Goal: Information Seeking & Learning: Find specific page/section

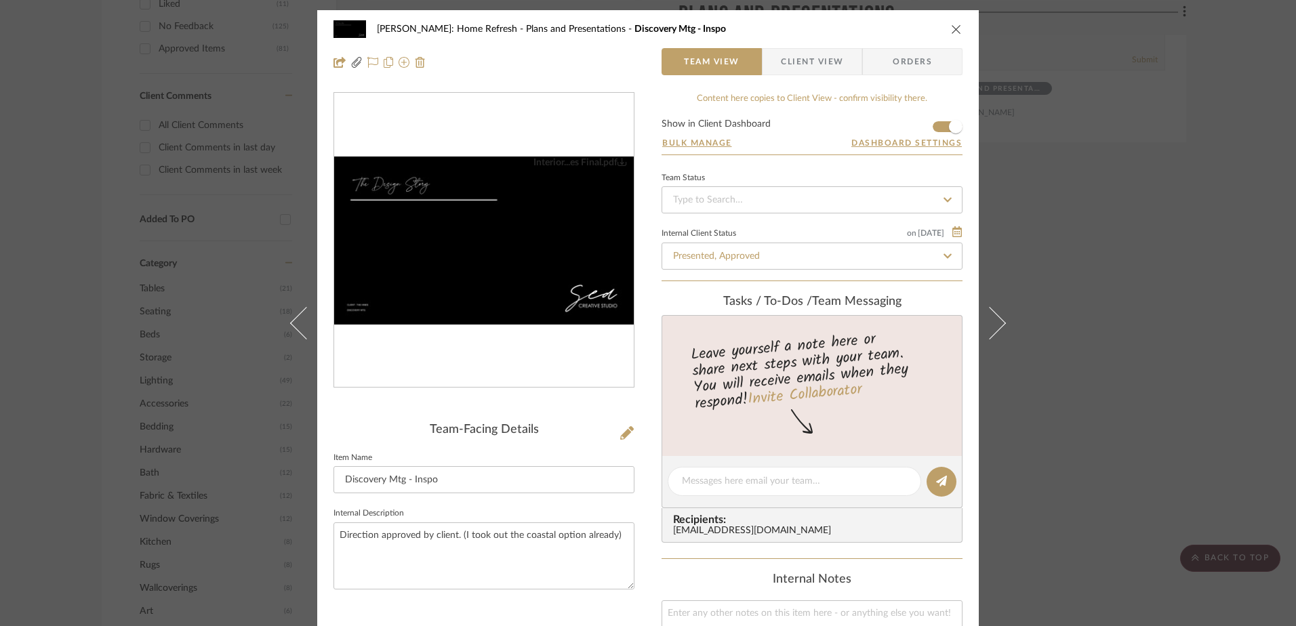
click at [1147, 260] on div "[PERSON_NAME]: Home Refresh Plans and Presentations Discovery Mtg - Inspo Team …" at bounding box center [648, 313] width 1296 height 626
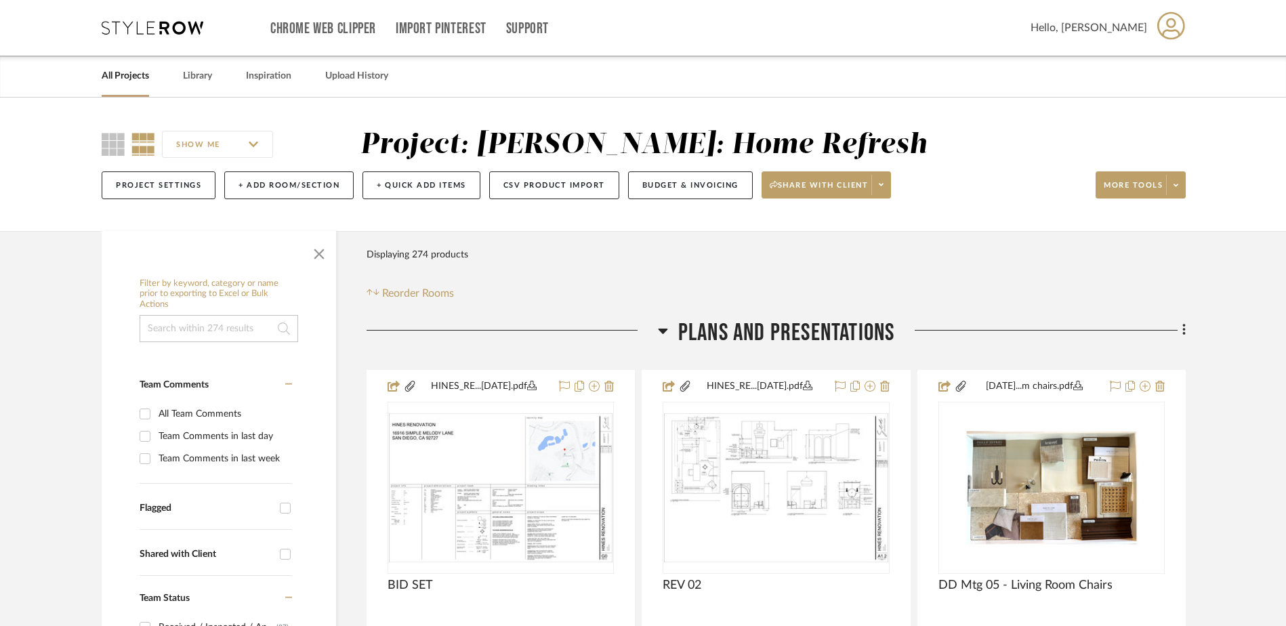
click at [205, 332] on input at bounding box center [219, 328] width 159 height 27
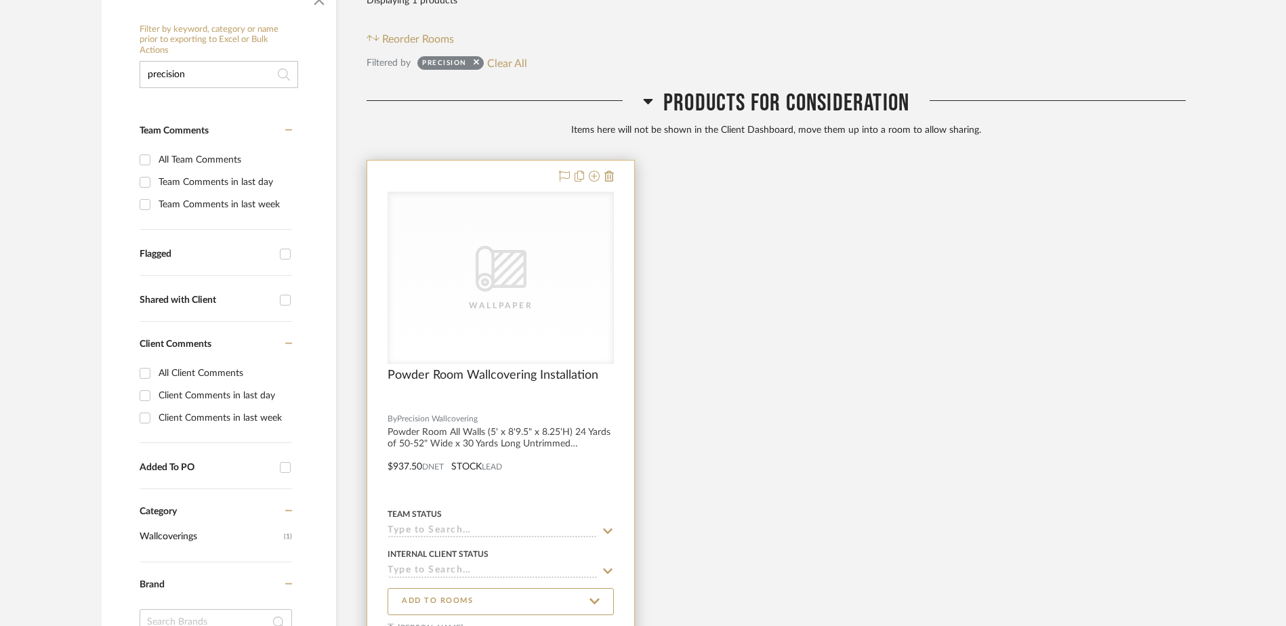
scroll to position [271, 0]
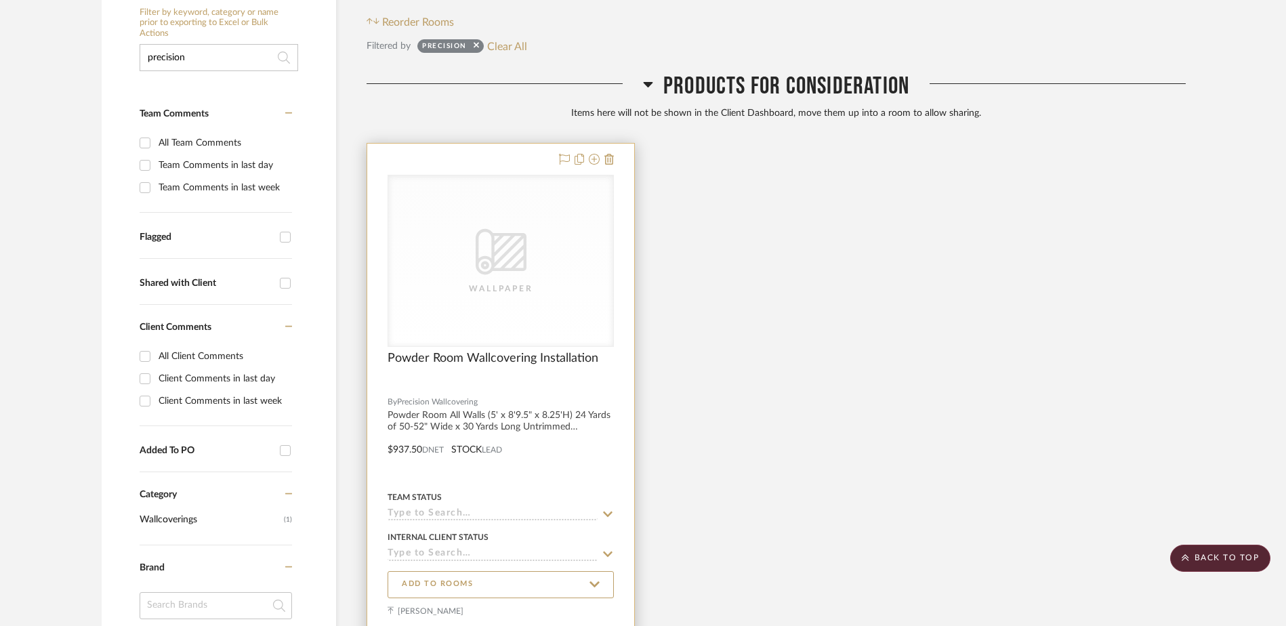
type input "precision"
click at [522, 262] on icon "CategoryIconWallcovering Created with Sketch." at bounding box center [501, 251] width 51 height 51
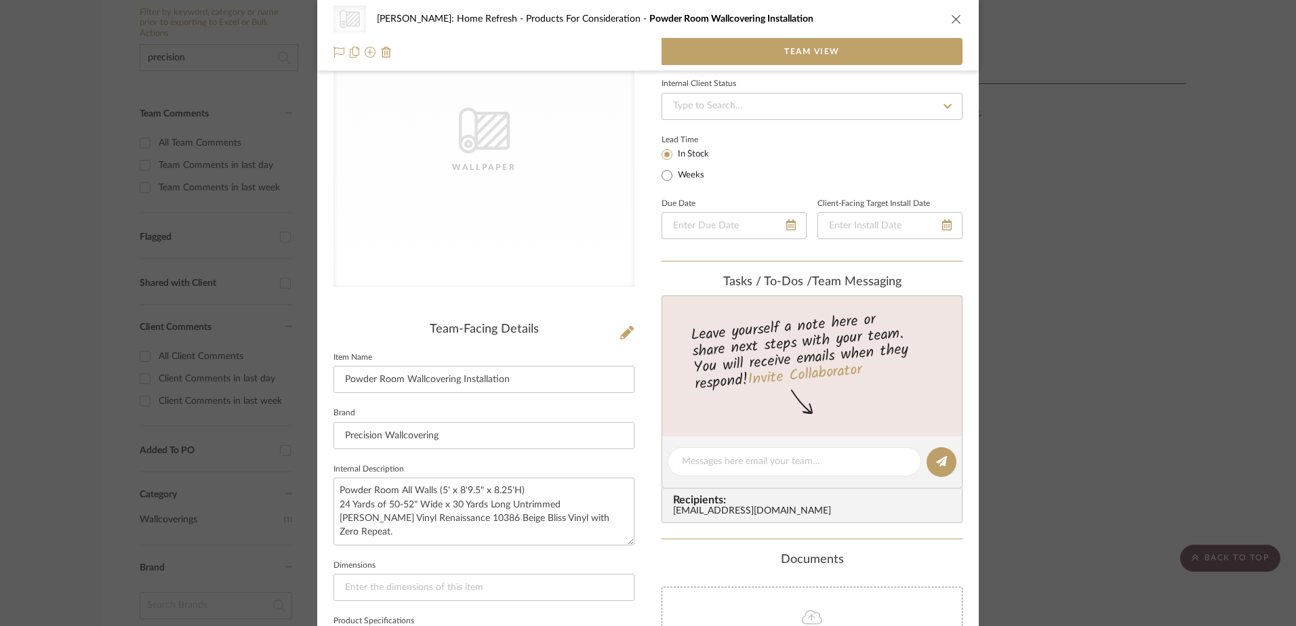
scroll to position [0, 0]
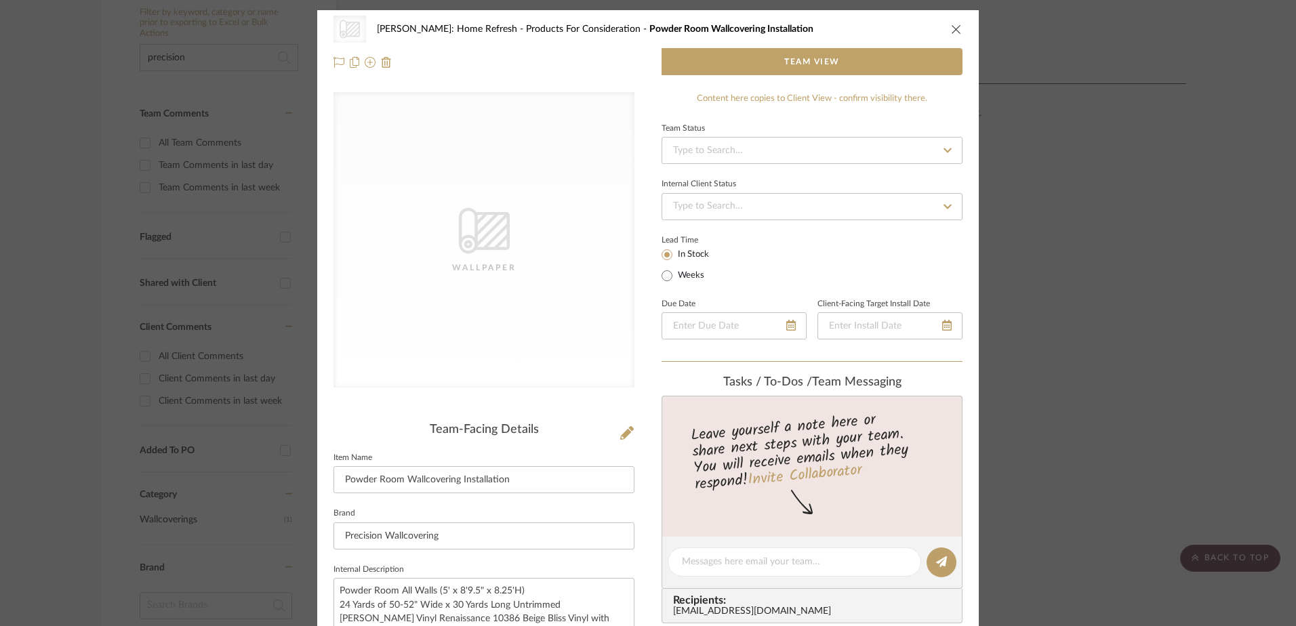
click at [500, 180] on div "CategoryIconWallcovering Created with Sketch. Wallpaper" at bounding box center [483, 239] width 301 height 295
click at [712, 68] on span "button" at bounding box center [723, 61] width 122 height 27
click at [820, 62] on span "Team View" at bounding box center [812, 61] width 56 height 27
click at [950, 32] on button "close" at bounding box center [956, 29] width 12 height 12
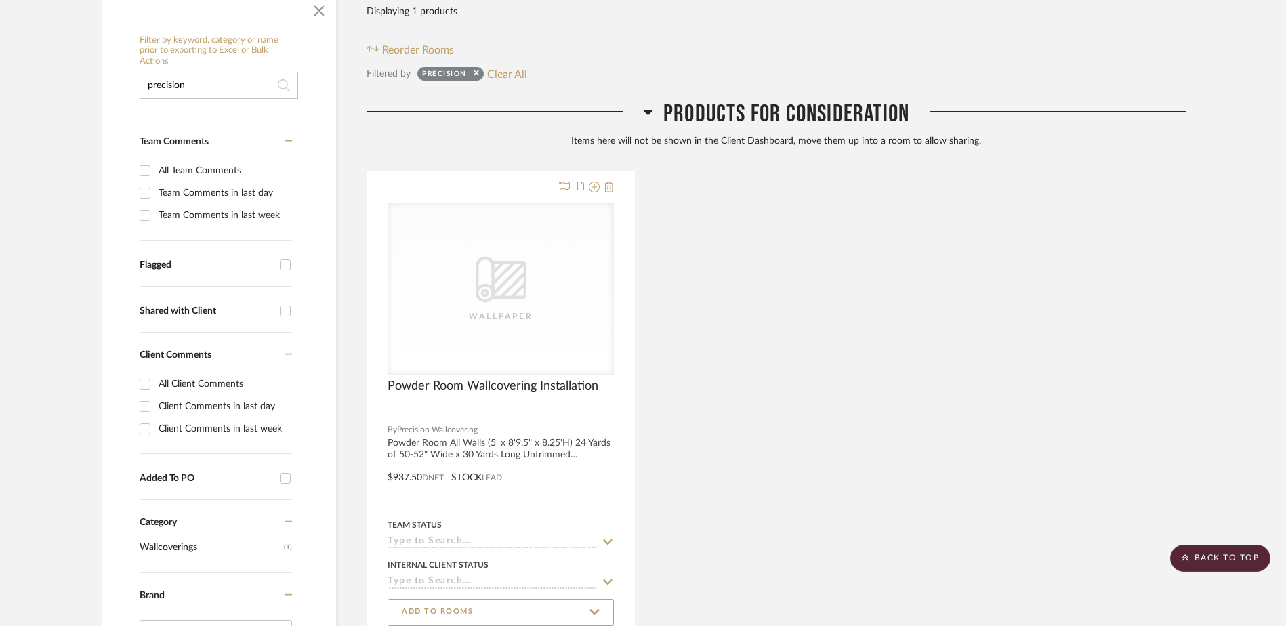
scroll to position [68, 0]
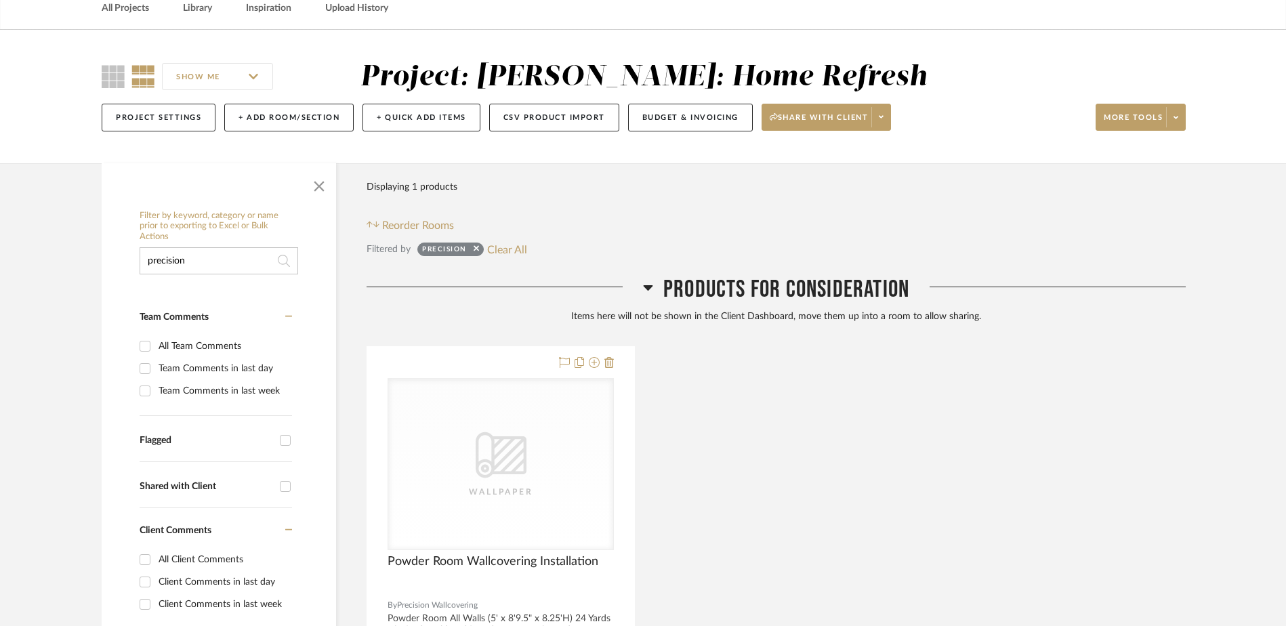
drag, startPoint x: 232, startPoint y: 259, endPoint x: 54, endPoint y: 271, distance: 178.6
type input "wallcovering"
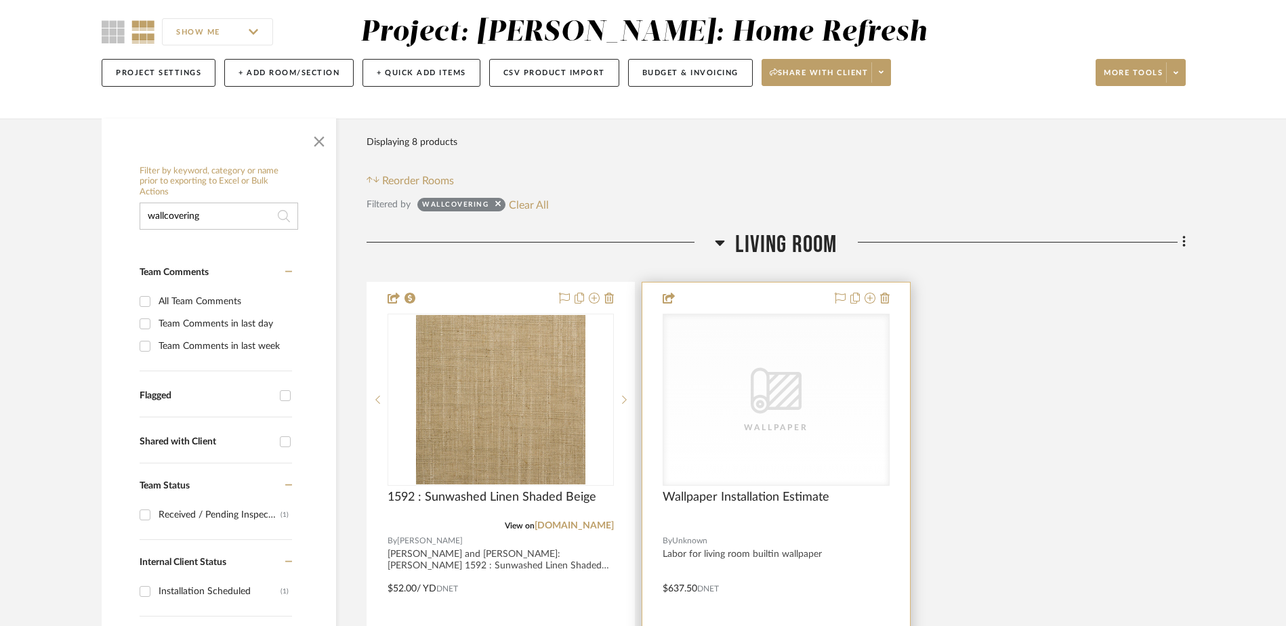
scroll to position [203, 0]
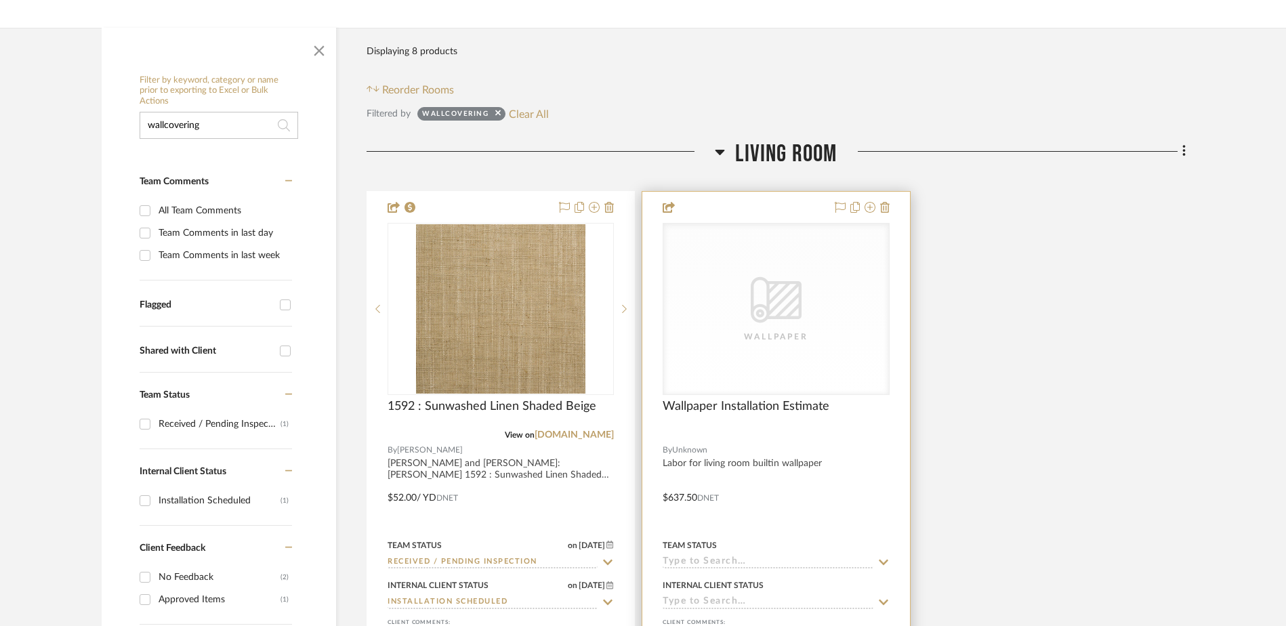
click at [813, 317] on div "CategoryIconWallcovering Created with Sketch. Wallpaper" at bounding box center [775, 309] width 225 height 171
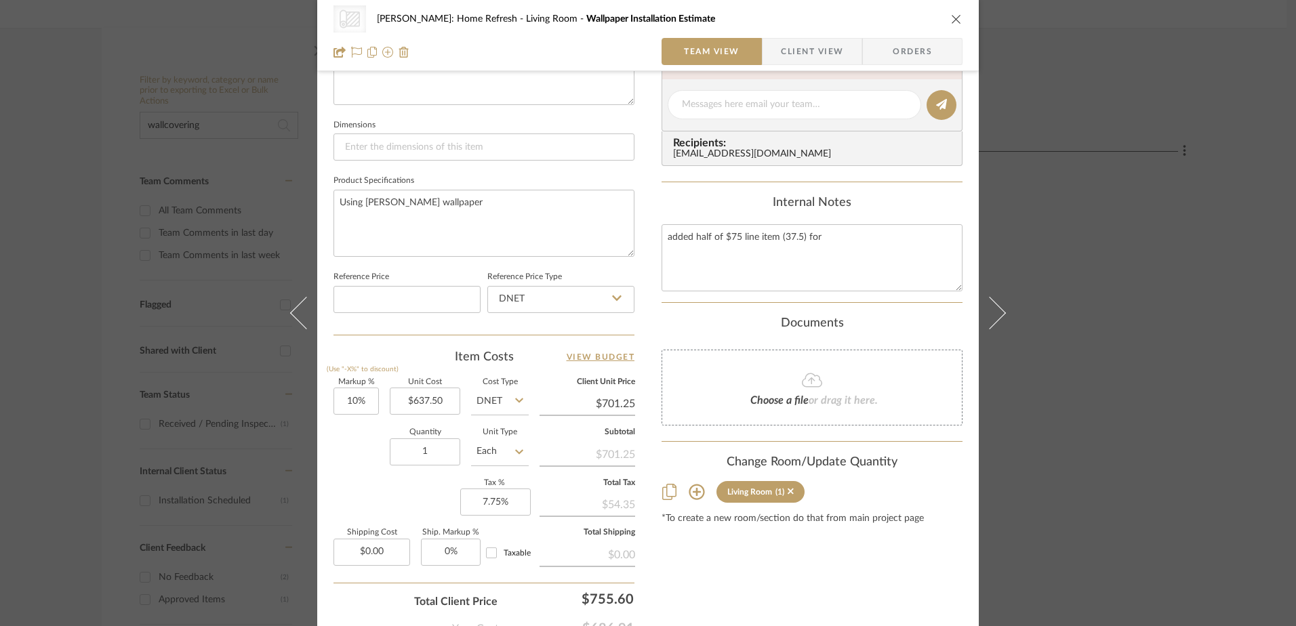
scroll to position [542, 0]
click at [1116, 371] on div "CategoryIconWallcovering Created with Sketch. Wallpaper [PERSON_NAME]: Home Ref…" at bounding box center [648, 313] width 1296 height 626
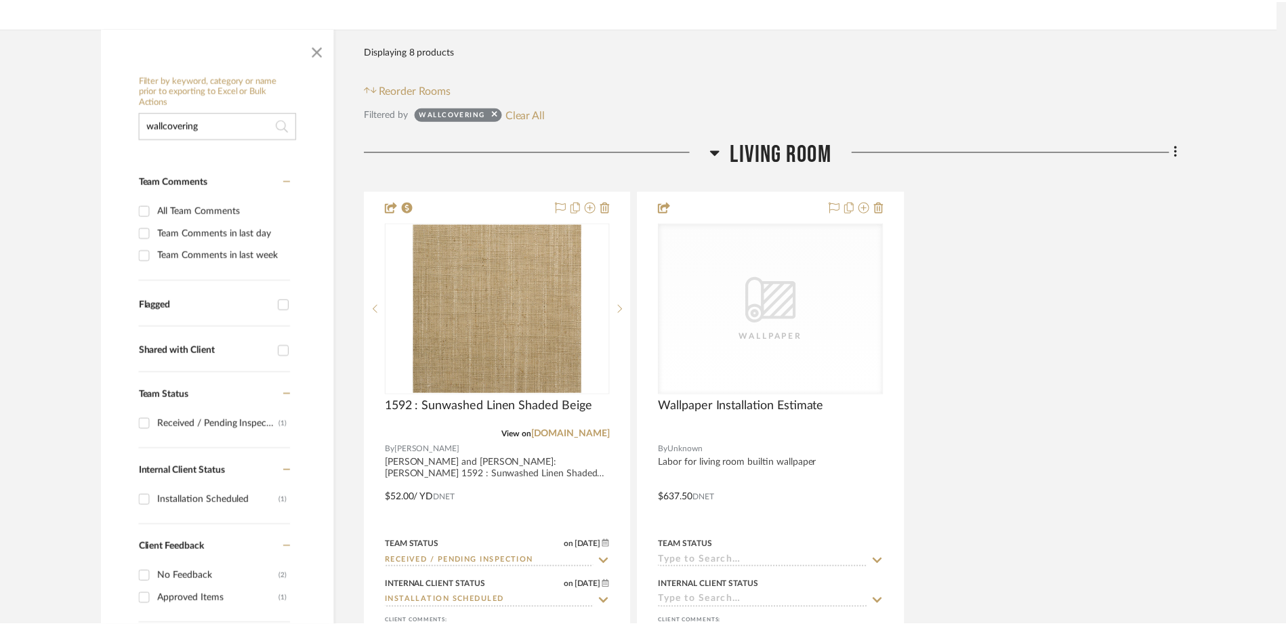
scroll to position [203, 0]
